Goal: Find specific page/section: Find specific page/section

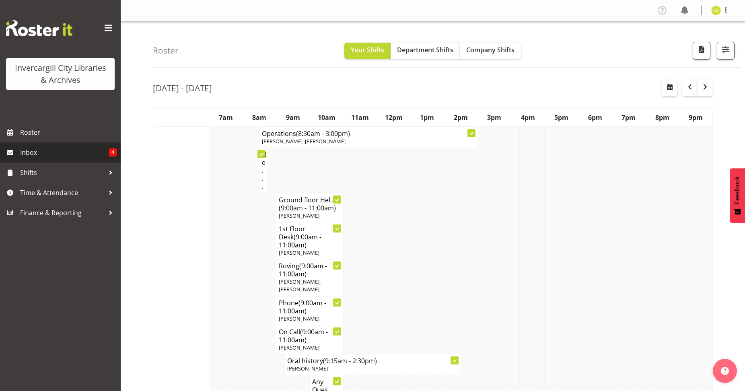
click at [35, 152] on span "Inbox" at bounding box center [64, 152] width 89 height 12
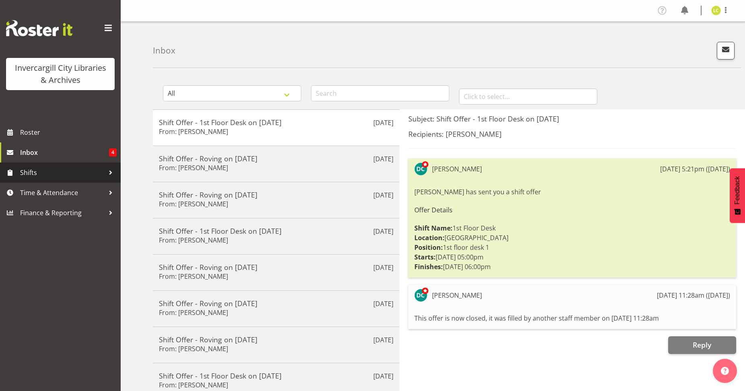
click at [45, 173] on span "Shifts" at bounding box center [62, 172] width 84 height 12
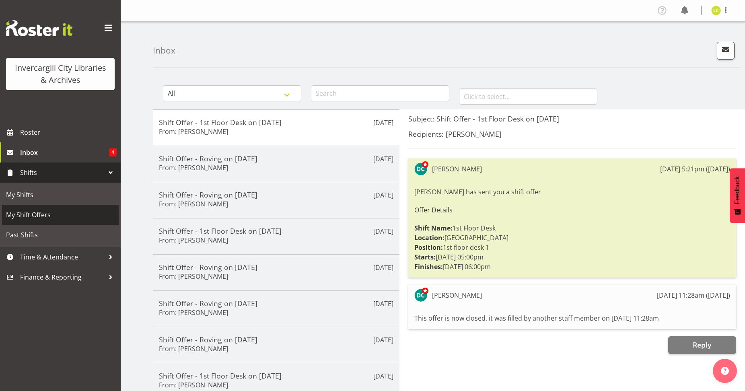
click at [31, 213] on span "My Shift Offers" at bounding box center [60, 215] width 109 height 12
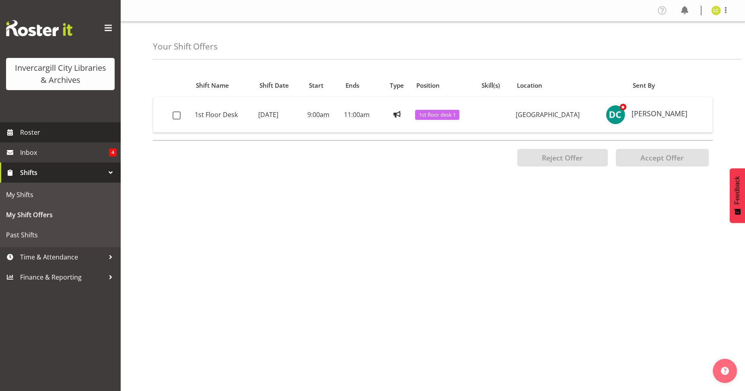
click at [36, 134] on span "Roster" at bounding box center [68, 132] width 96 height 12
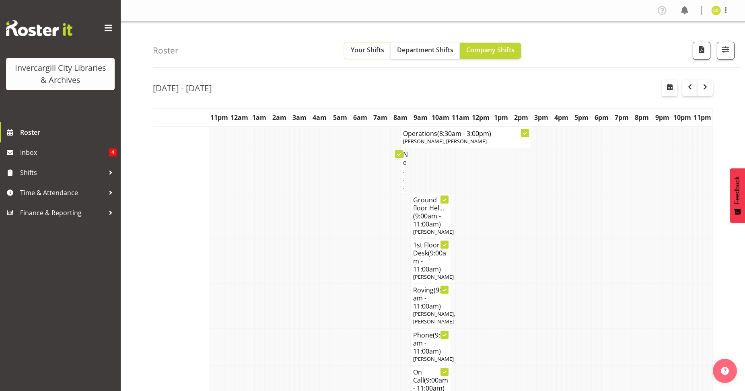
click at [367, 51] on span "Your Shifts" at bounding box center [367, 49] width 33 height 9
click at [723, 55] on button "button" at bounding box center [725, 51] width 18 height 18
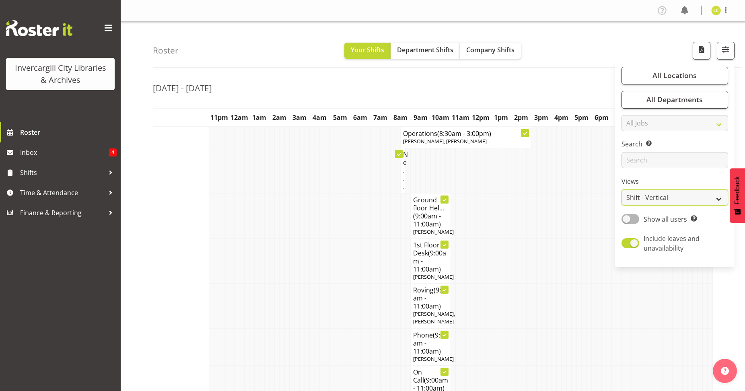
click at [665, 200] on select "Staff Role Shift - Horizontal Shift - Vertical Staff - Location" at bounding box center [674, 197] width 107 height 16
select select "shiftH"
click option "Shift - Horizontal" at bounding box center [0, 0] width 0 height 0
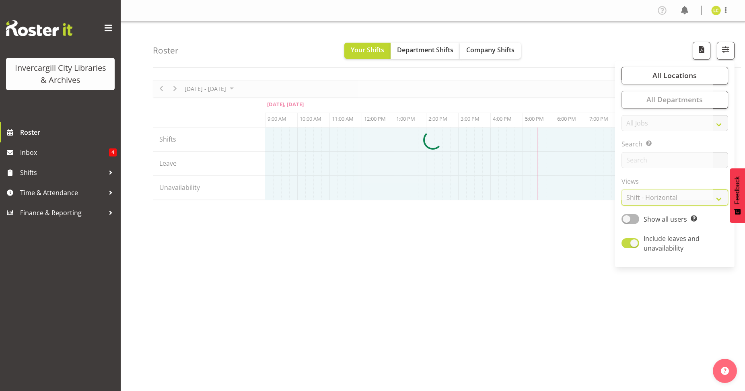
scroll to position [0, 289]
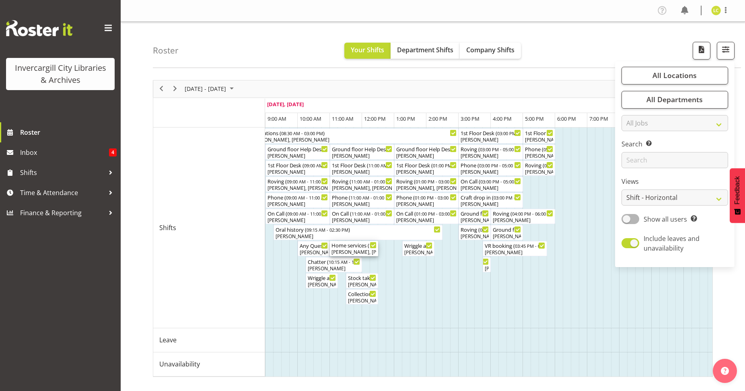
click at [375, 250] on div "[PERSON_NAME], [PERSON_NAME]" at bounding box center [353, 251] width 45 height 7
click at [366, 70] on div "Roster Your Shifts Department Shifts Company Shifts All Locations Clear Bluff L…" at bounding box center [433, 209] width 624 height 374
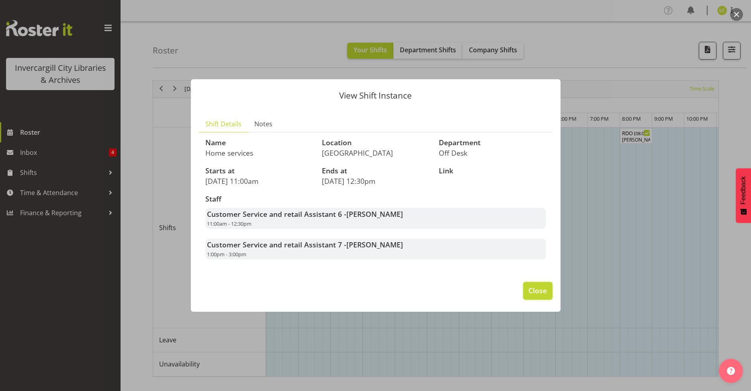
click at [537, 292] on span "Close" at bounding box center [538, 290] width 18 height 10
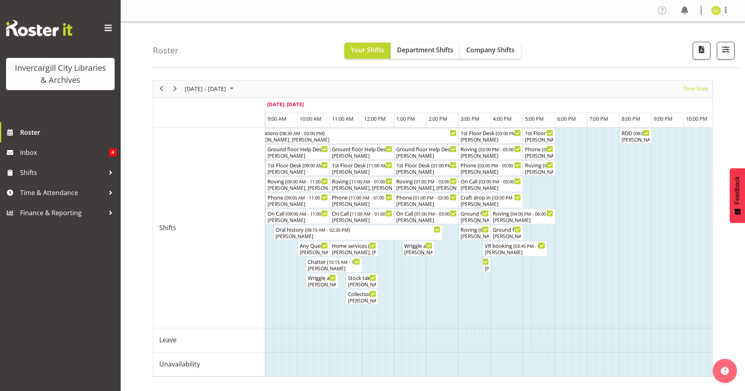
scroll to position [5, 0]
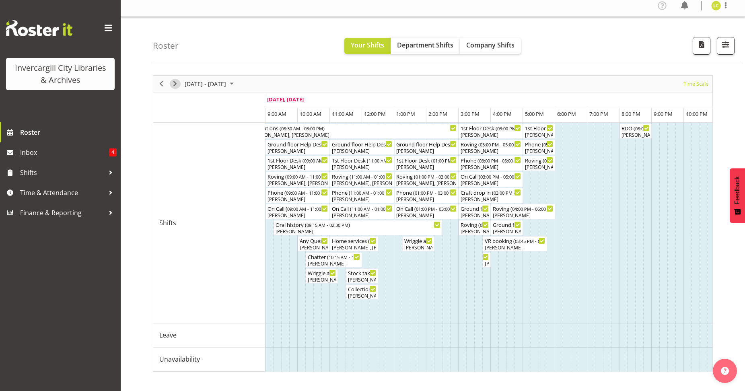
click at [173, 86] on span "Next" at bounding box center [175, 84] width 10 height 10
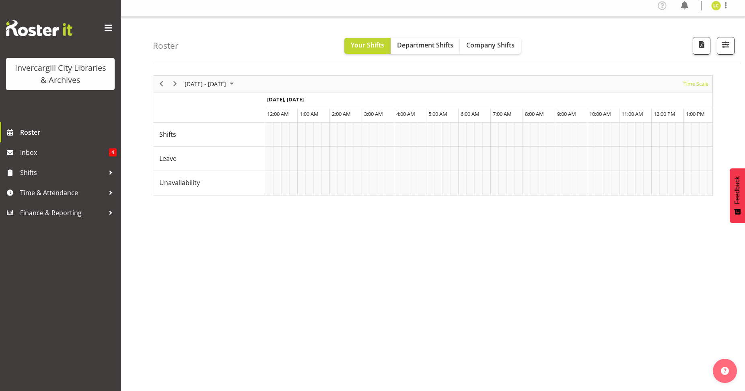
click at [160, 85] on div at bounding box center [433, 135] width 560 height 120
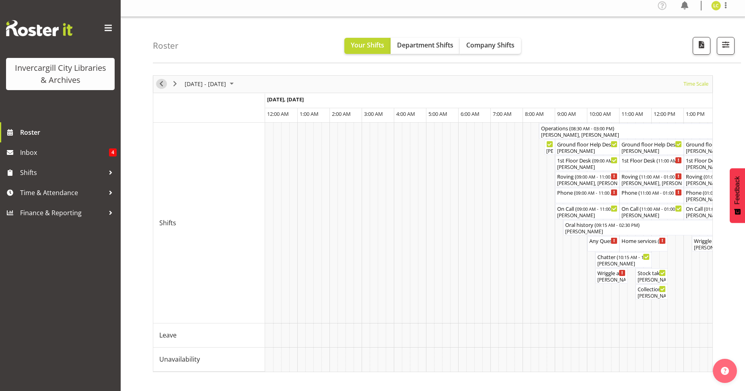
click at [163, 86] on span "Previous" at bounding box center [161, 84] width 10 height 10
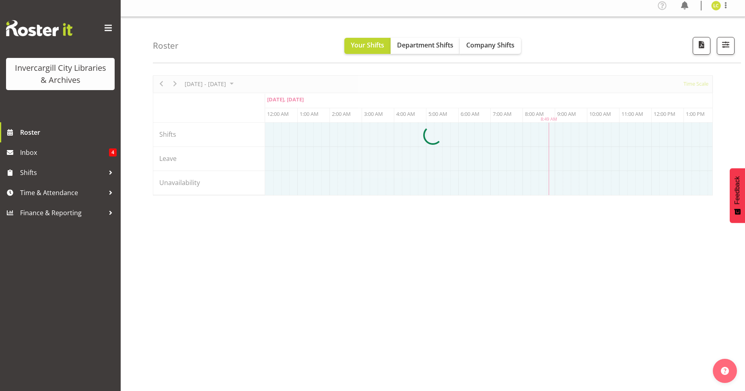
click at [384, 195] on div "October 06 - 12, 2025 Today Timeline Day Timeline Week Timeline Fortnight Timel…" at bounding box center [433, 135] width 560 height 120
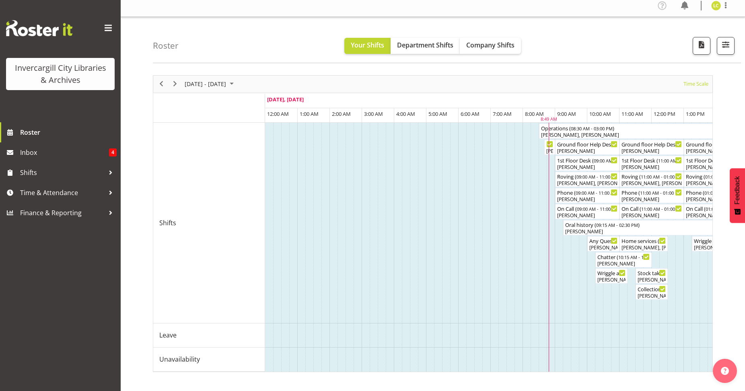
drag, startPoint x: 292, startPoint y: 199, endPoint x: 715, endPoint y: 6, distance: 464.9
click at [715, 6] on img at bounding box center [716, 6] width 10 height 10
click at [688, 25] on link "Profile" at bounding box center [691, 23] width 77 height 14
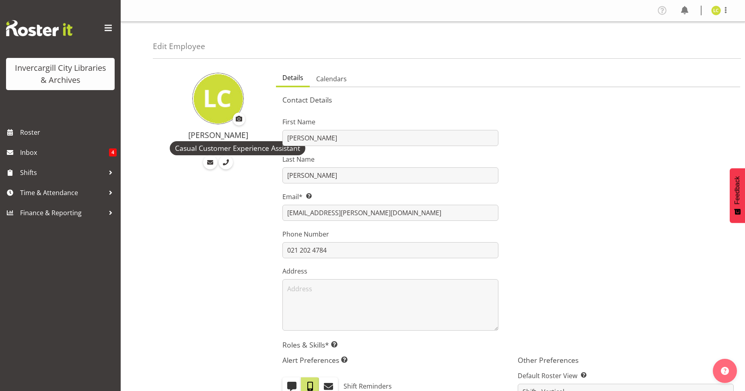
select select "shift"
select select "TimelineWeek"
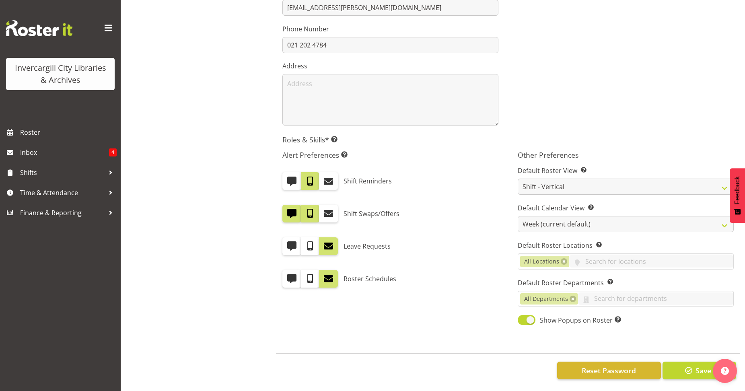
scroll to position [213, 0]
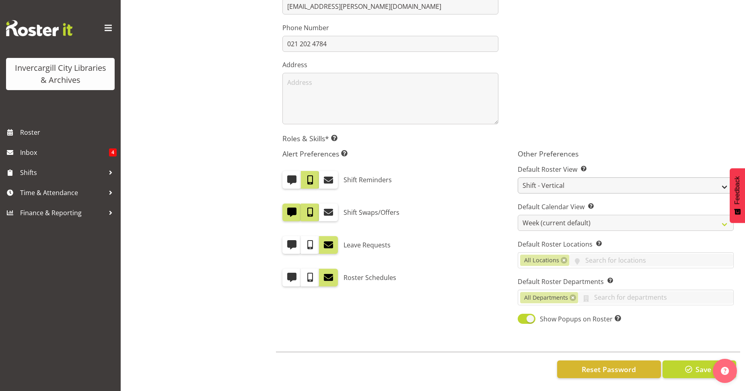
click at [482, 203] on div "Shift Swaps/Offers" at bounding box center [390, 212] width 216 height 18
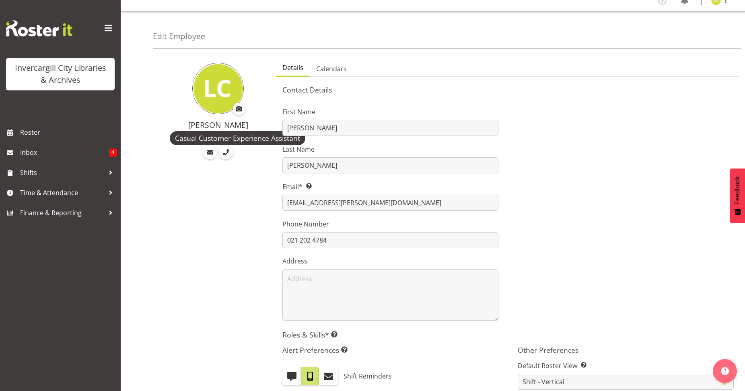
scroll to position [0, 0]
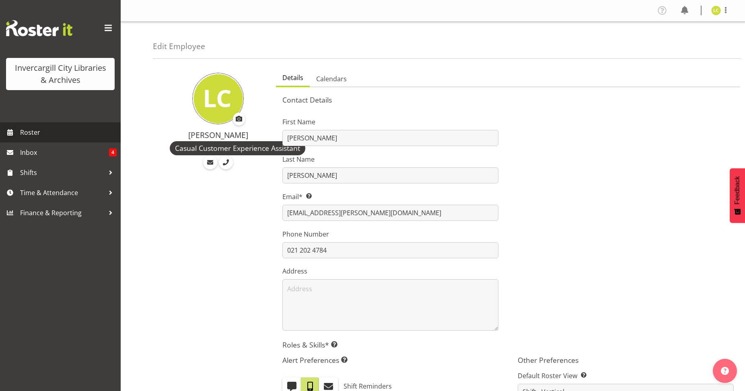
click at [28, 129] on span "Roster" at bounding box center [68, 132] width 96 height 12
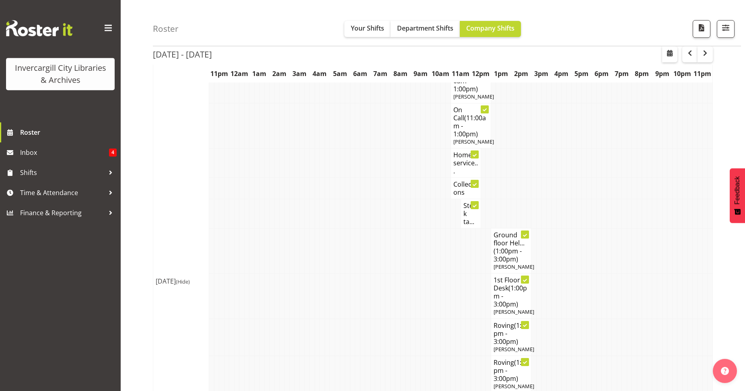
scroll to position [2255, 0]
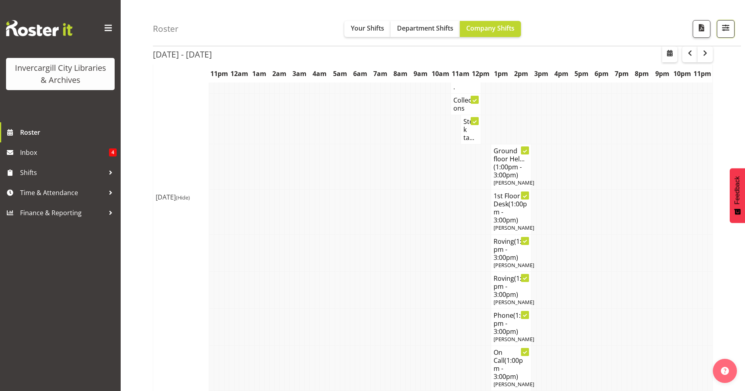
click at [728, 31] on span "button" at bounding box center [725, 28] width 10 height 10
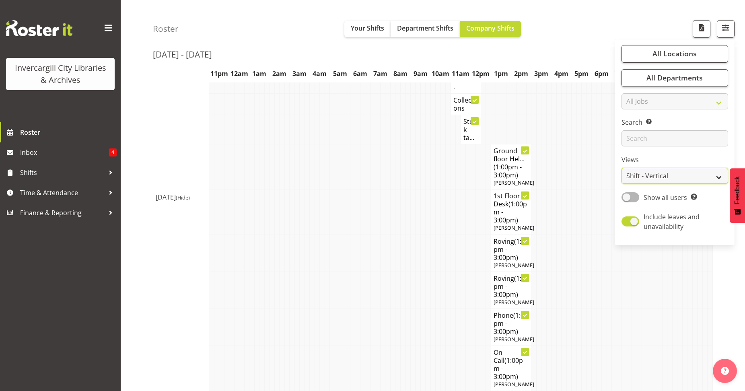
select select "shiftH"
click option "Shift - Horizontal" at bounding box center [0, 0] width 0 height 0
